Goal: Information Seeking & Learning: Check status

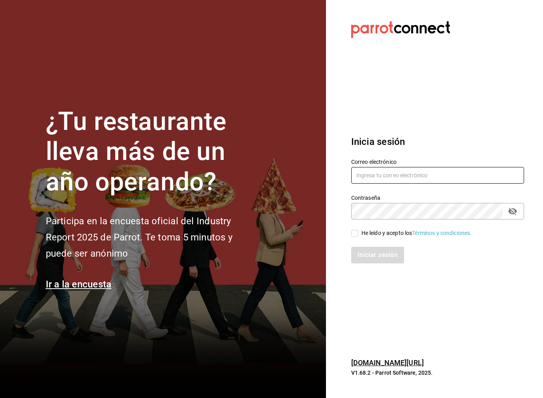
drag, startPoint x: 387, startPoint y: 173, endPoint x: 384, endPoint y: 184, distance: 11.4
click at [387, 173] on input "text" at bounding box center [437, 175] width 173 height 17
type input "[EMAIL_ADDRESS][DOMAIN_NAME]"
click at [353, 234] on input "He leído y acepto los Términos y condiciones." at bounding box center [354, 233] width 7 height 7
checkbox input "true"
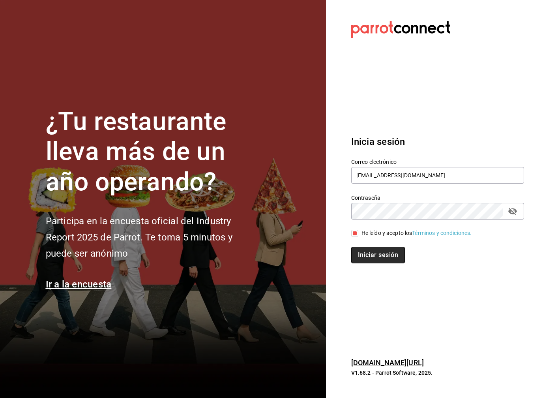
click at [371, 259] on button "Iniciar sesión" at bounding box center [378, 255] width 54 height 17
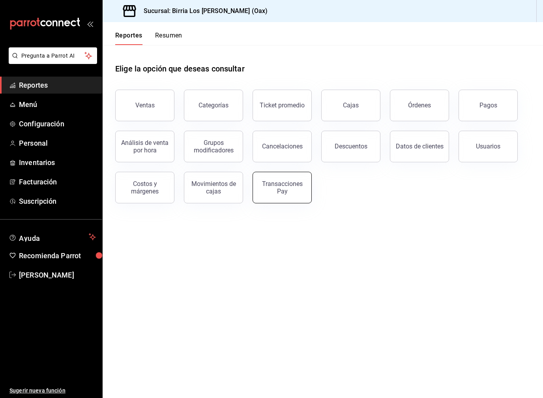
click at [276, 188] on div "Transacciones Pay" at bounding box center [282, 187] width 49 height 15
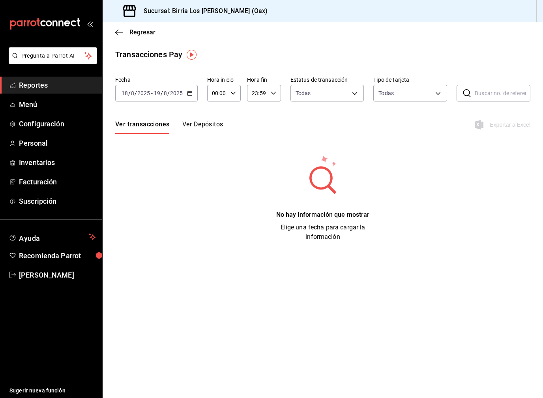
click at [186, 93] on div "[DATE] [DATE] - [DATE] [DATE]" at bounding box center [156, 93] width 83 height 17
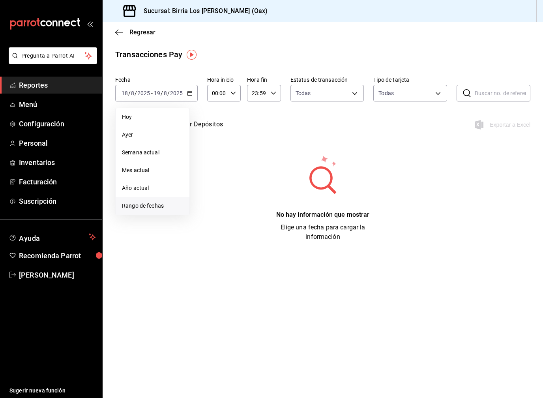
click at [167, 209] on span "Rango de fechas" at bounding box center [152, 206] width 61 height 8
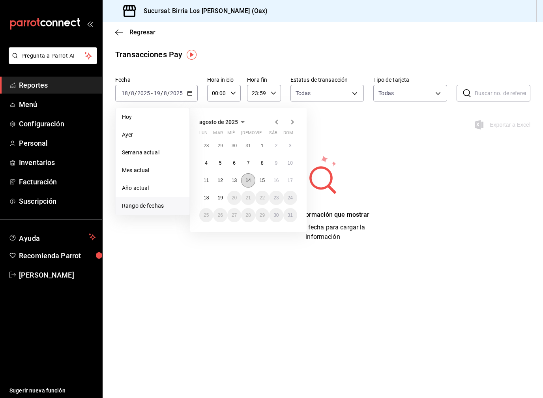
click at [248, 181] on abbr "14" at bounding box center [248, 181] width 5 height 6
click at [291, 182] on abbr "17" at bounding box center [290, 181] width 5 height 6
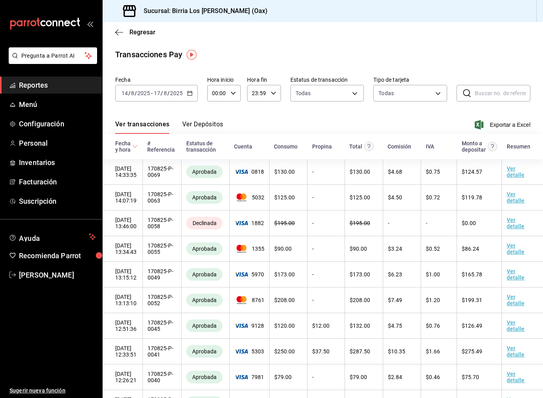
click at [208, 125] on button "Ver Depósitos" at bounding box center [202, 126] width 41 height 13
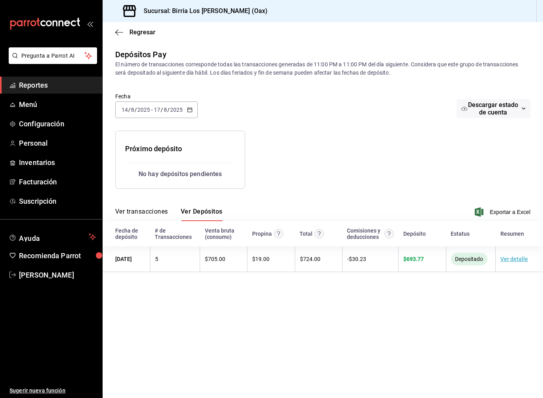
click at [191, 112] on \(Stroke\) "button" at bounding box center [190, 110] width 5 height 4
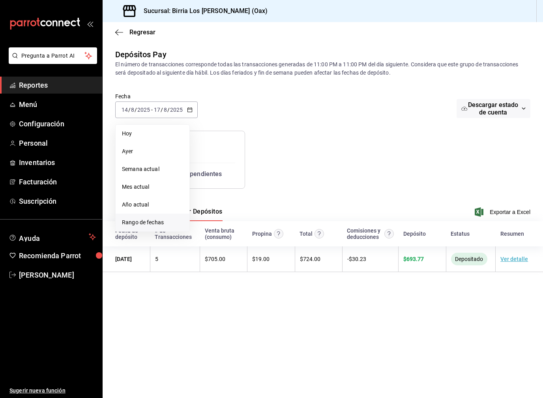
click at [164, 222] on span "Rango de fechas" at bounding box center [152, 222] width 61 height 8
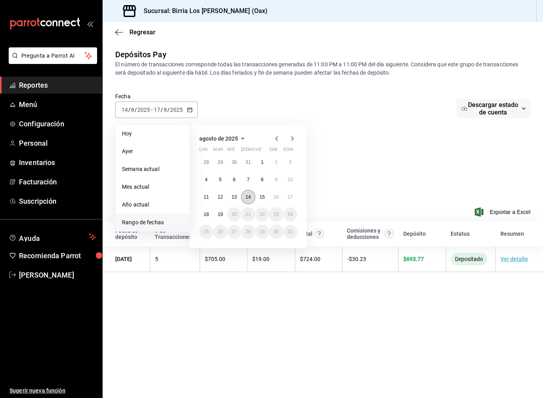
click at [249, 201] on button "14" at bounding box center [248, 197] width 14 height 14
click at [221, 216] on abbr "19" at bounding box center [220, 215] width 5 height 6
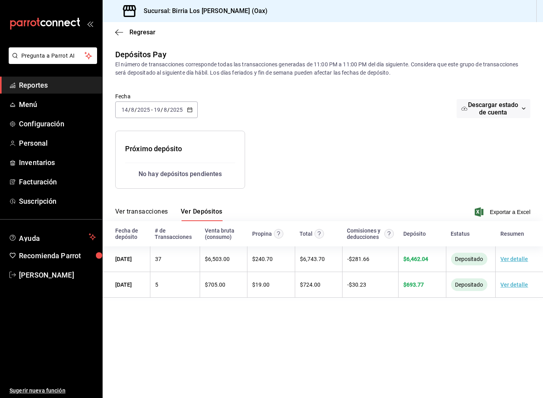
click at [41, 90] on span "Reportes" at bounding box center [57, 85] width 77 height 11
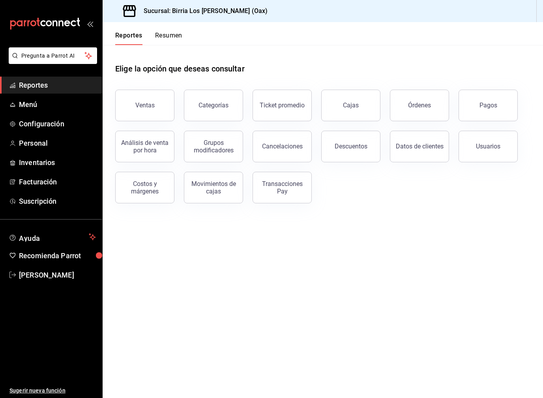
click at [363, 108] on button "Cajas" at bounding box center [350, 106] width 59 height 32
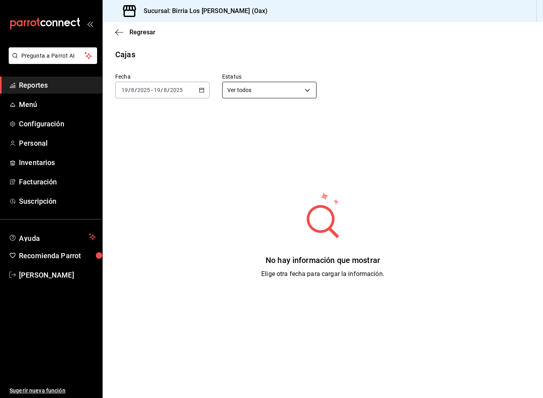
click at [242, 92] on body "Pregunta a Parrot AI Reportes Menú Configuración Personal Inventarios Facturaci…" at bounding box center [271, 199] width 543 height 398
click at [185, 91] on div at bounding box center [271, 199] width 543 height 398
click at [185, 91] on div "2025-08-19 19 / 8 / 2025 - 2025-08-19 19 / 8 / 2025" at bounding box center [162, 90] width 94 height 17
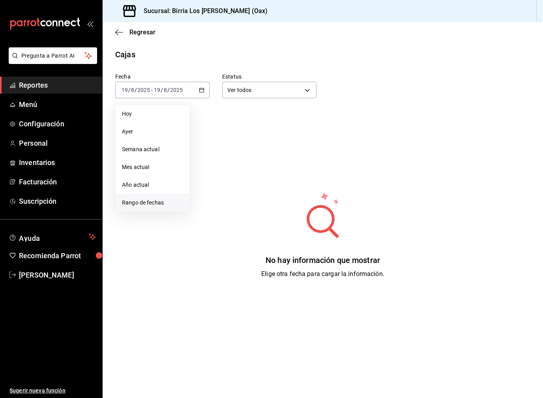
click at [151, 207] on li "Rango de fechas" at bounding box center [153, 203] width 74 height 18
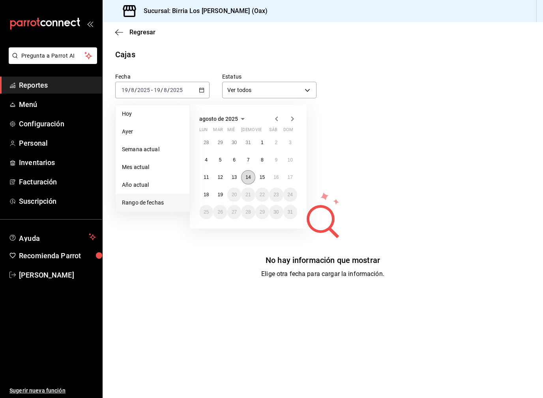
click at [243, 175] on button "14" at bounding box center [248, 177] width 14 height 14
click at [219, 199] on button "19" at bounding box center [220, 195] width 14 height 14
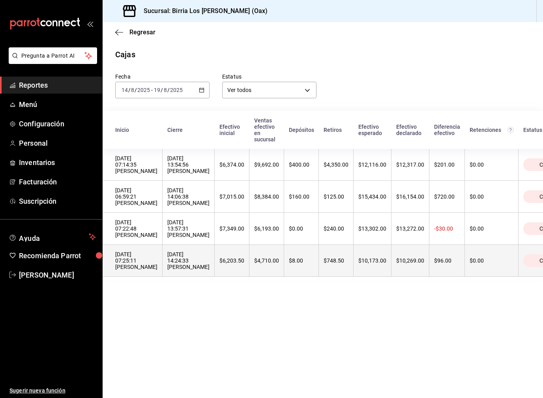
click at [222, 273] on th "$6,203.50" at bounding box center [232, 261] width 35 height 32
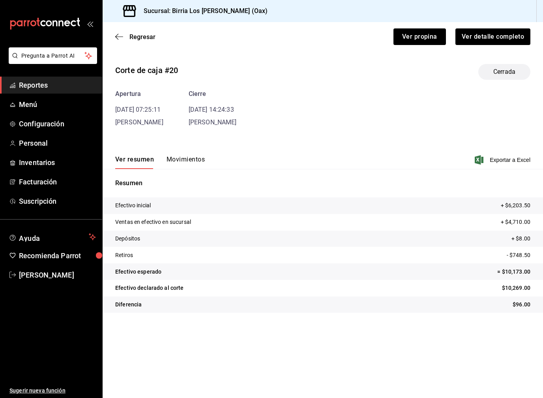
click at [191, 165] on button "Movimientos" at bounding box center [186, 162] width 38 height 13
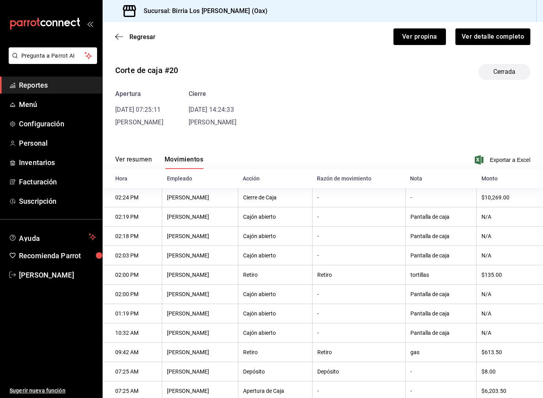
click at [139, 162] on button "Ver resumen" at bounding box center [133, 162] width 37 height 13
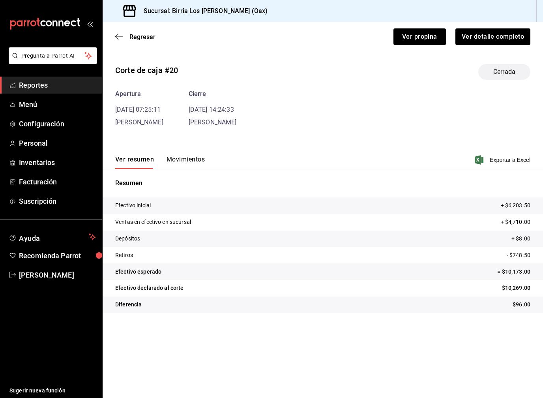
click at [118, 42] on div "Regresar Ver propina Ver detalle completo" at bounding box center [323, 36] width 441 height 29
click at [119, 36] on icon "button" at bounding box center [119, 36] width 8 height 7
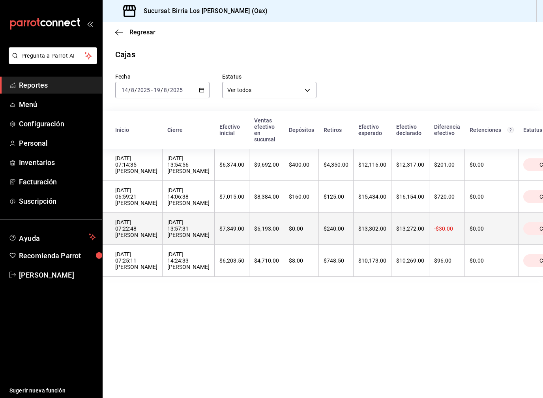
click at [234, 235] on th "$7,349.00" at bounding box center [232, 229] width 35 height 32
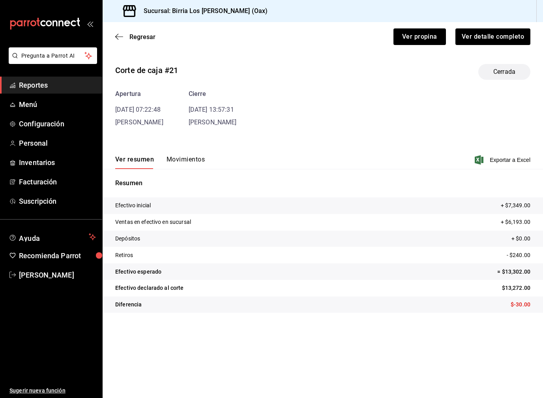
click at [197, 162] on button "Movimientos" at bounding box center [186, 162] width 38 height 13
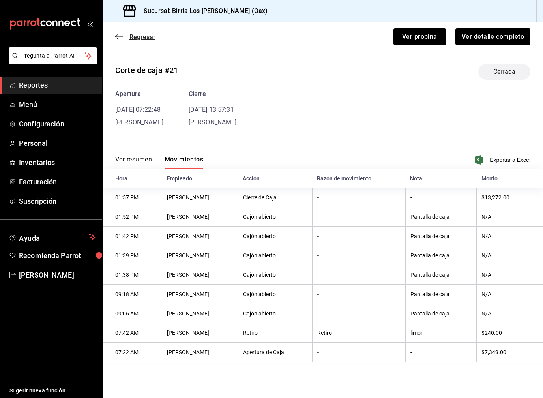
click at [117, 38] on icon "button" at bounding box center [116, 37] width 3 height 6
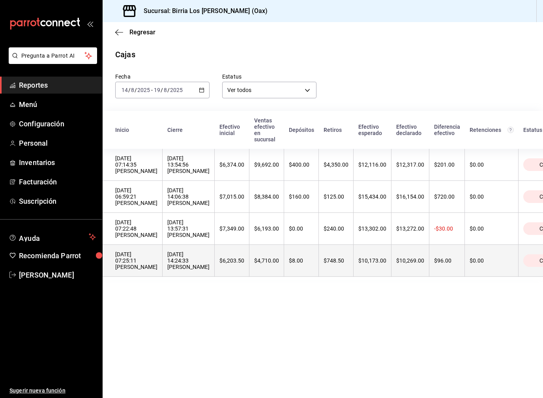
click at [284, 274] on th "$8.00" at bounding box center [301, 261] width 35 height 32
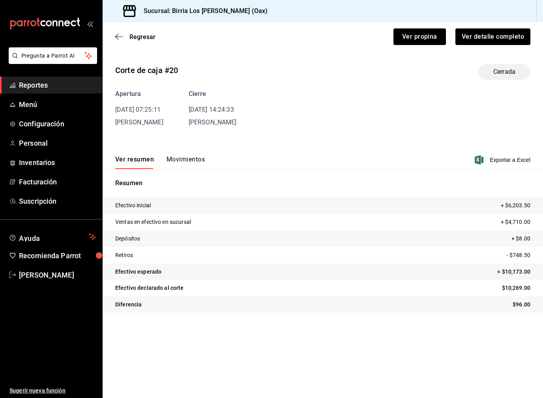
click at [197, 165] on button "Movimientos" at bounding box center [186, 162] width 38 height 13
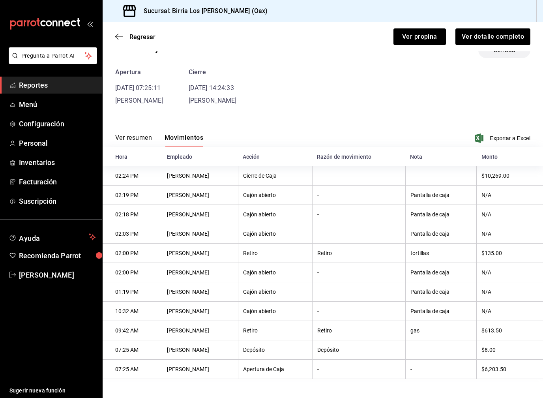
scroll to position [26, 0]
click at [123, 36] on icon "button" at bounding box center [119, 36] width 8 height 7
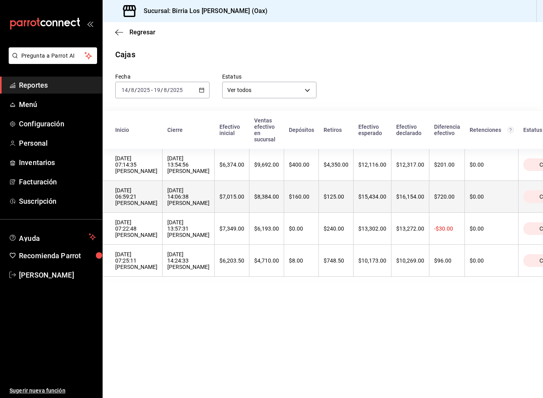
click at [250, 203] on th "$8,384.00" at bounding box center [267, 197] width 35 height 32
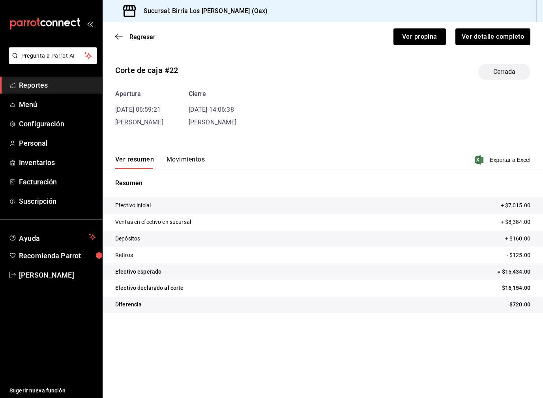
click at [186, 166] on button "Movimientos" at bounding box center [186, 162] width 38 height 13
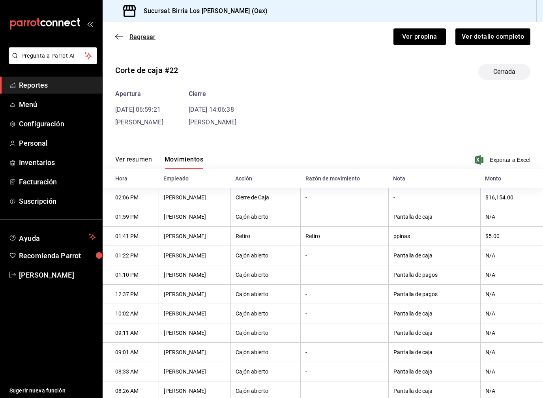
click at [125, 38] on span "Regresar" at bounding box center [135, 37] width 40 height 8
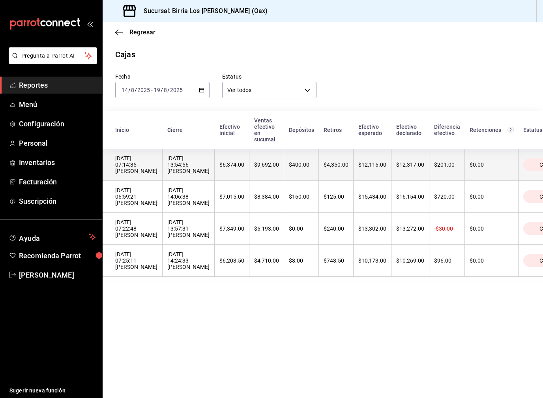
click at [220, 165] on div "$6,374.00" at bounding box center [232, 165] width 25 height 6
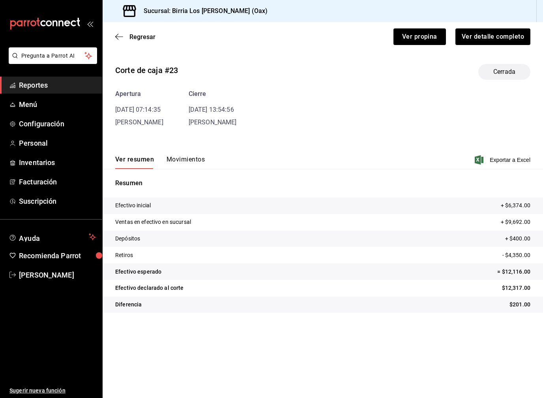
click at [190, 156] on button "Movimientos" at bounding box center [186, 162] width 38 height 13
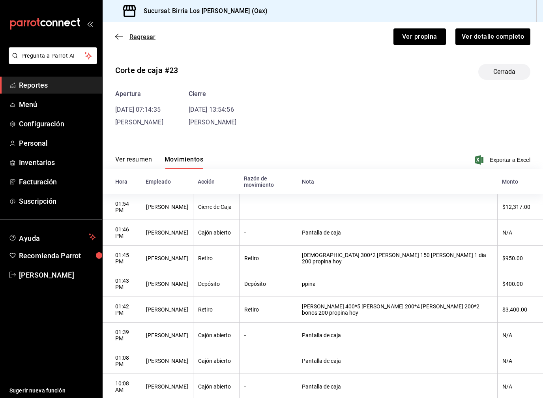
click at [127, 38] on span "Regresar" at bounding box center [135, 37] width 40 height 8
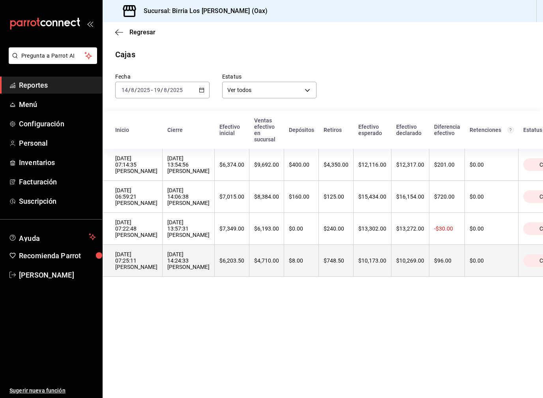
click at [199, 269] on th "14/08/2025 14:24:33 Agustin Reyes" at bounding box center [189, 261] width 52 height 32
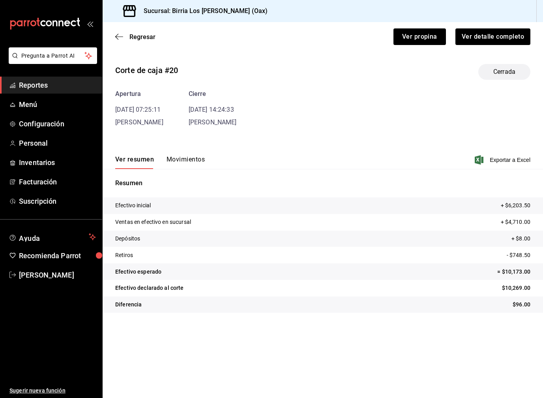
click at [183, 165] on button "Movimientos" at bounding box center [186, 162] width 38 height 13
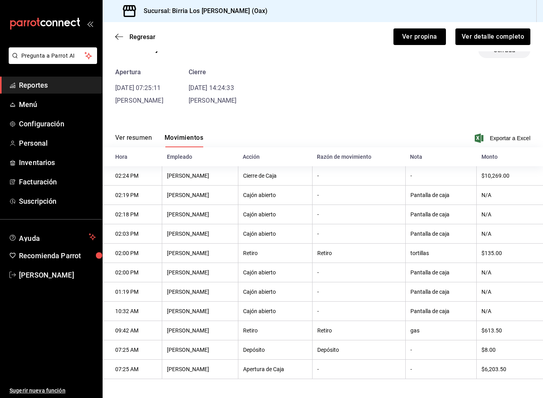
scroll to position [26, 0]
click at [123, 35] on span "Regresar" at bounding box center [135, 37] width 40 height 8
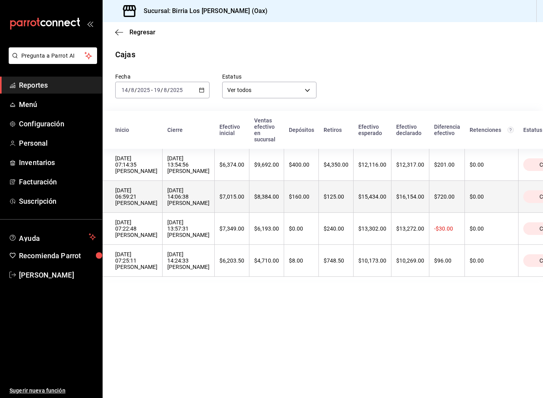
click at [255, 197] on div "$8,384.00" at bounding box center [266, 196] width 25 height 6
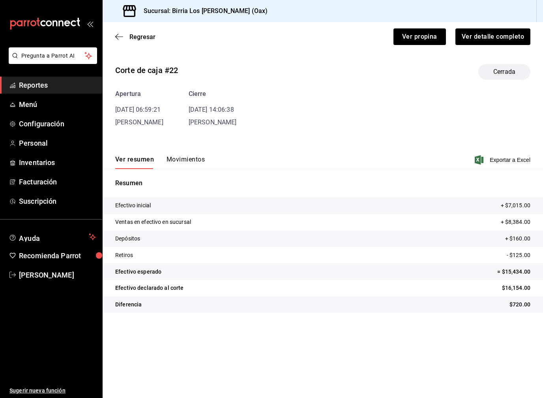
click at [182, 159] on button "Movimientos" at bounding box center [186, 162] width 38 height 13
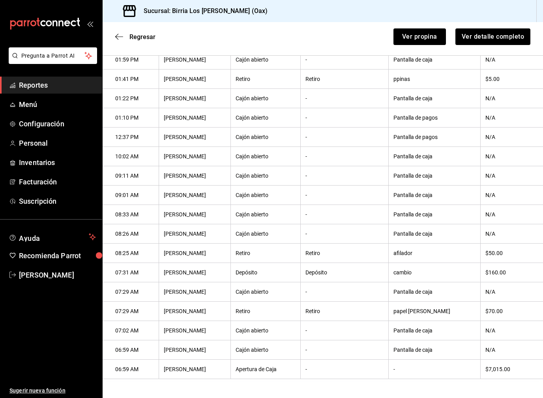
scroll to position [179, 0]
click at [44, 72] on li "Pregunta a Parrot AI" at bounding box center [51, 61] width 96 height 29
click at [44, 88] on span "Reportes" at bounding box center [57, 85] width 77 height 11
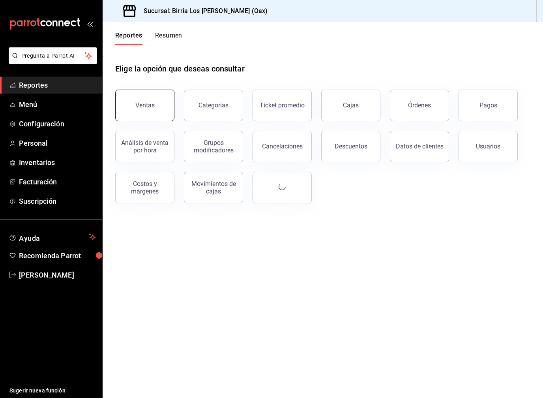
click at [136, 115] on button "Ventas" at bounding box center [144, 106] width 59 height 32
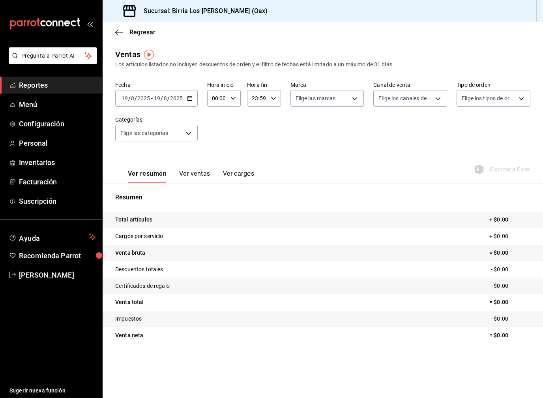
click at [198, 173] on button "Ver ventas" at bounding box center [194, 176] width 31 height 13
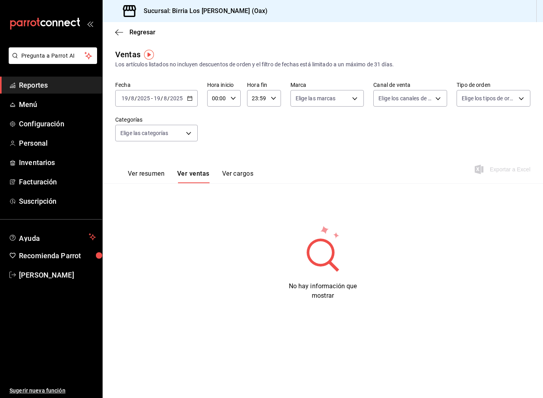
click at [186, 102] on div "2025-08-19 19 / 8 / 2025 - 2025-08-19 19 / 8 / 2025" at bounding box center [156, 98] width 83 height 17
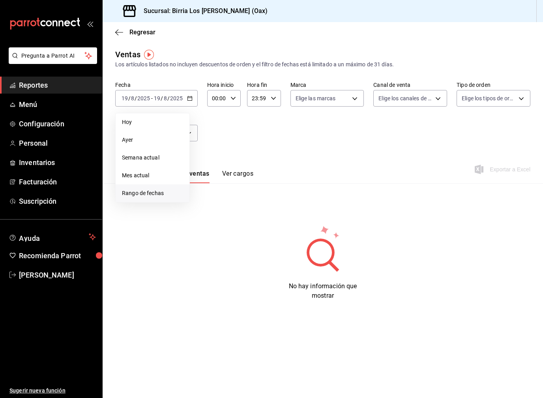
click at [149, 200] on li "Rango de fechas" at bounding box center [153, 193] width 74 height 18
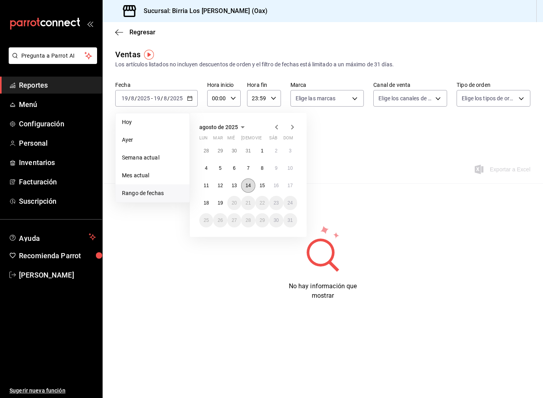
click at [248, 189] on button "14" at bounding box center [248, 185] width 14 height 14
click at [215, 207] on button "19" at bounding box center [220, 203] width 14 height 14
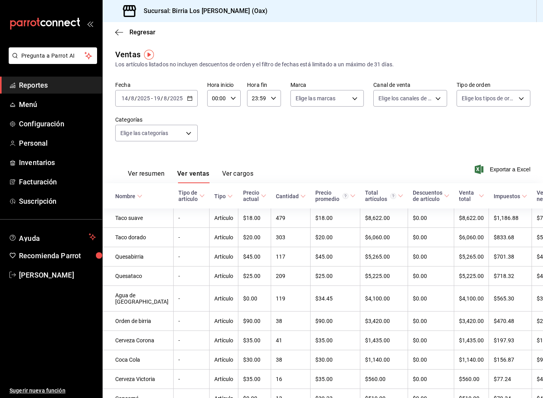
click at [157, 177] on button "Ver resumen" at bounding box center [146, 176] width 37 height 13
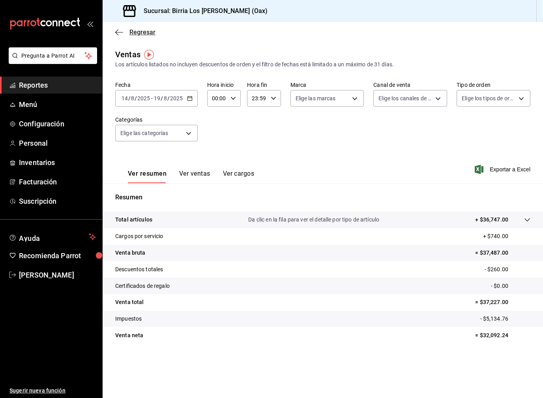
click at [121, 36] on icon "button" at bounding box center [119, 32] width 8 height 7
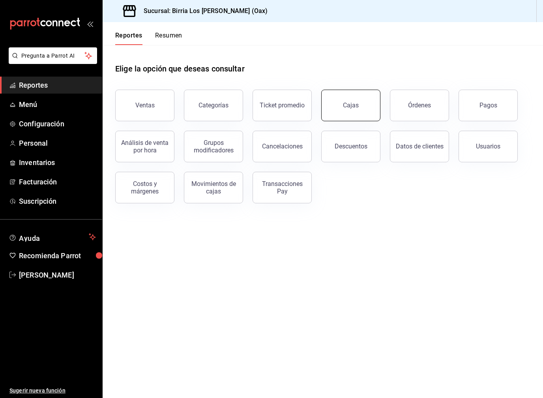
click at [351, 114] on button "Cajas" at bounding box center [350, 106] width 59 height 32
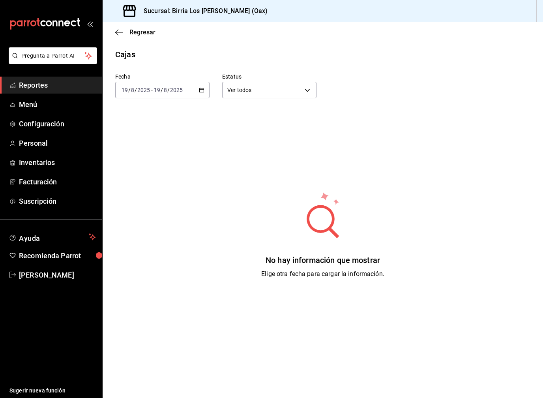
click at [151, 96] on div "2025-08-19 19 / 8 / 2025 - 2025-08-19 19 / 8 / 2025" at bounding box center [162, 90] width 94 height 17
click at [151, 207] on li "Rango de fechas" at bounding box center [153, 203] width 74 height 18
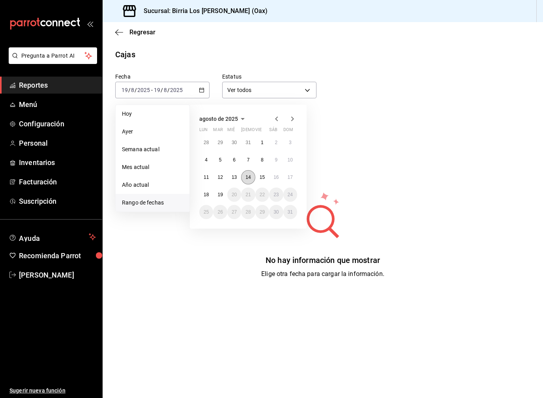
click at [246, 179] on button "14" at bounding box center [248, 177] width 14 height 14
click at [219, 198] on button "19" at bounding box center [220, 195] width 14 height 14
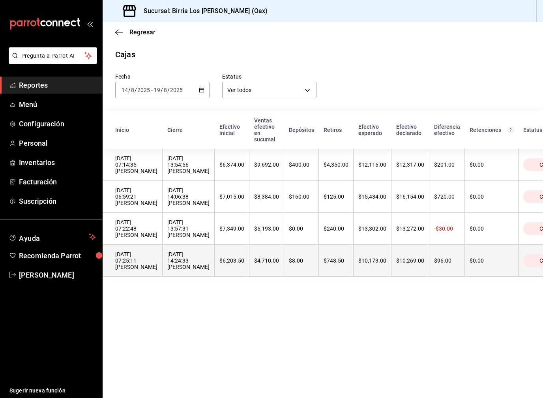
click at [359, 264] on div "$10,173.00" at bounding box center [373, 260] width 28 height 6
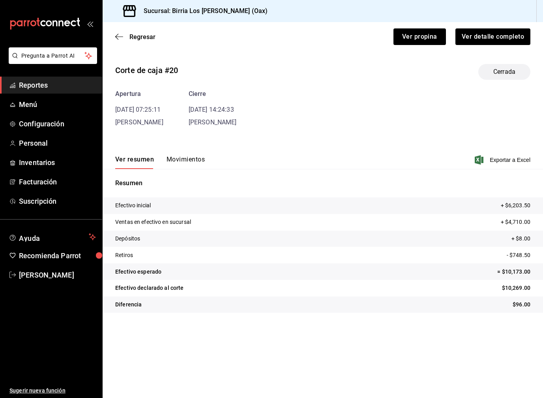
click at [190, 161] on button "Movimientos" at bounding box center [186, 162] width 38 height 13
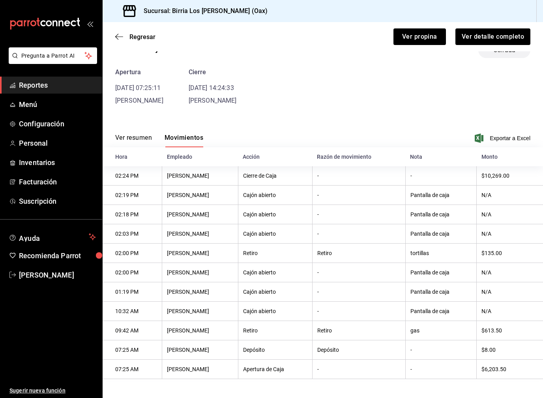
scroll to position [26, 0]
click at [119, 36] on icon "button" at bounding box center [119, 36] width 8 height 7
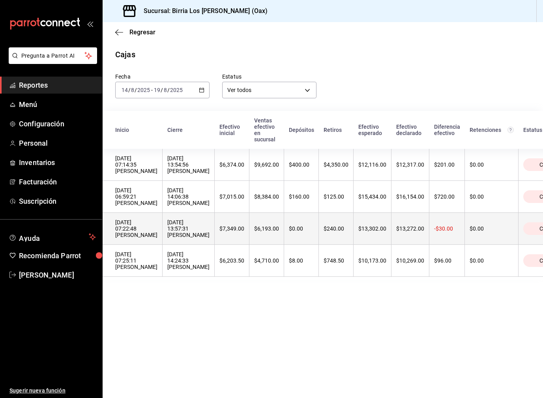
click at [469, 245] on th "$0.00" at bounding box center [492, 229] width 54 height 32
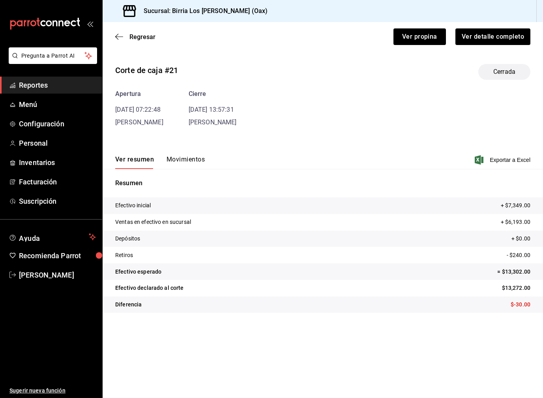
click at [199, 160] on button "Movimientos" at bounding box center [186, 162] width 38 height 13
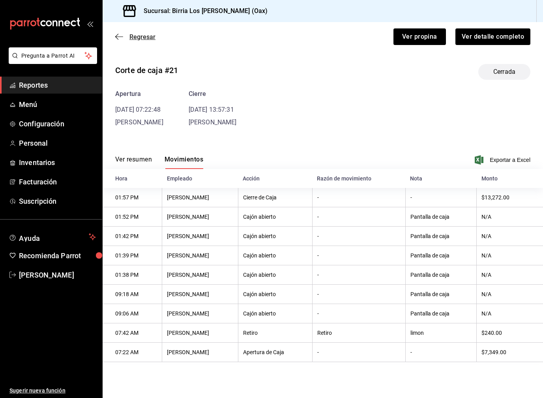
click at [120, 38] on icon "button" at bounding box center [119, 36] width 8 height 7
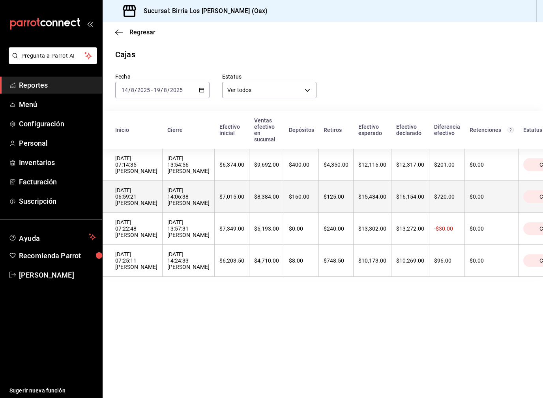
click at [265, 196] on th "$8,384.00" at bounding box center [267, 197] width 35 height 32
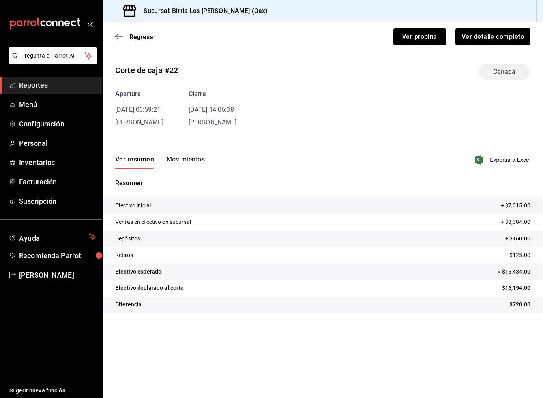
click at [185, 162] on button "Movimientos" at bounding box center [186, 162] width 38 height 13
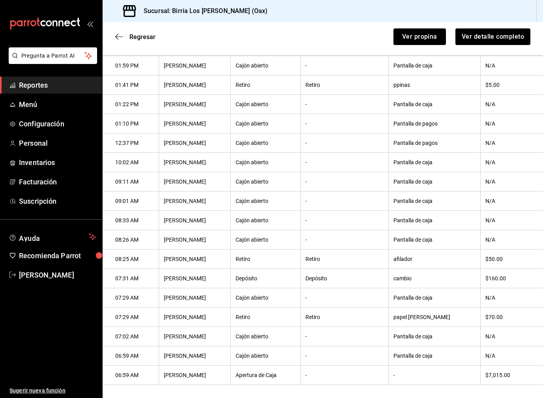
scroll to position [166, 0]
